Goal: Information Seeking & Learning: Learn about a topic

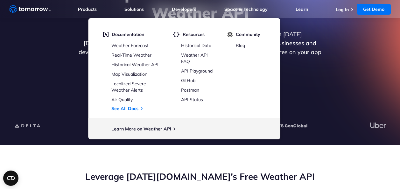
scroll to position [95, 0]
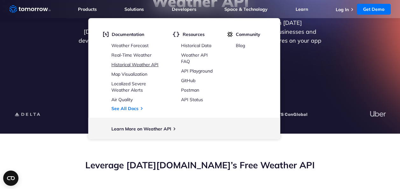
click at [150, 64] on link "Historical Weather API" at bounding box center [134, 65] width 47 height 6
click at [191, 55] on link "Weather API FAQ" at bounding box center [194, 58] width 27 height 12
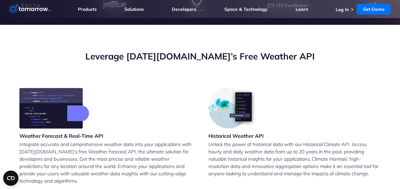
scroll to position [255, 0]
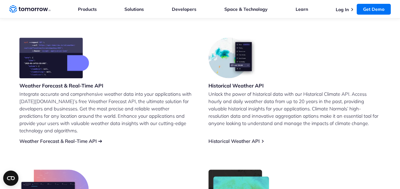
click at [75, 138] on link "Weather Forecast & Real-Time API" at bounding box center [57, 141] width 77 height 6
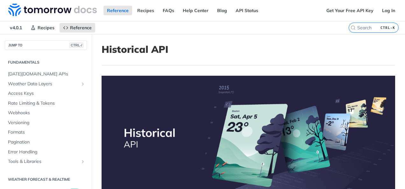
scroll to position [190, 0]
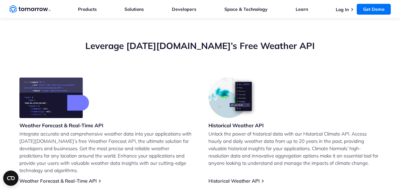
scroll to position [255, 0]
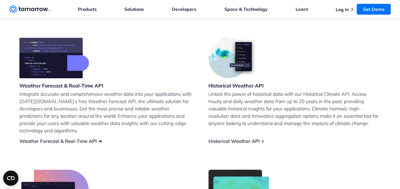
click at [71, 138] on link "Weather Forecast & Real-Time API" at bounding box center [57, 141] width 77 height 6
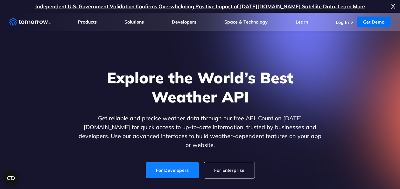
click at [187, 162] on link "For Developers" at bounding box center [172, 170] width 53 height 16
click at [350, 22] on li "Log In" at bounding box center [345, 22] width 19 height 6
click at [369, 23] on link "Get Demo" at bounding box center [374, 22] width 34 height 11
